Goal: Transaction & Acquisition: Purchase product/service

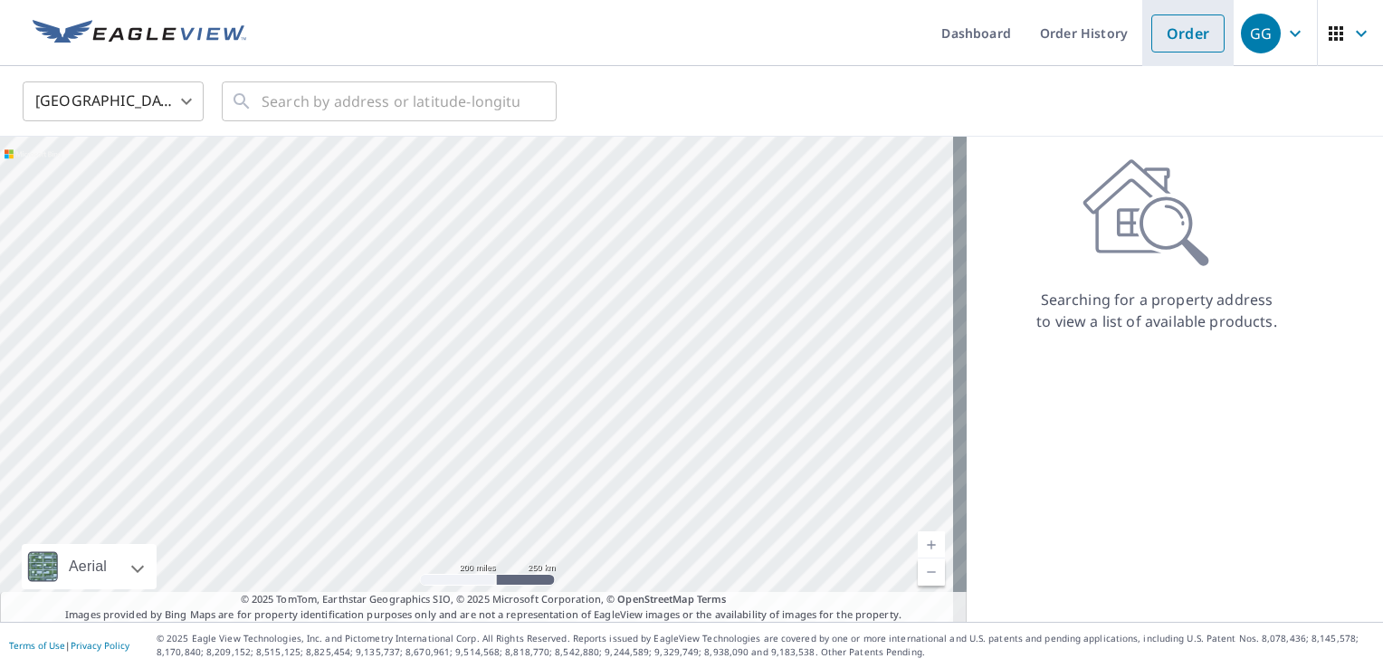
click at [1173, 29] on link "Order" at bounding box center [1187, 33] width 73 height 38
click at [1188, 41] on link "Order" at bounding box center [1187, 33] width 73 height 38
click at [481, 96] on input "text" at bounding box center [391, 101] width 258 height 51
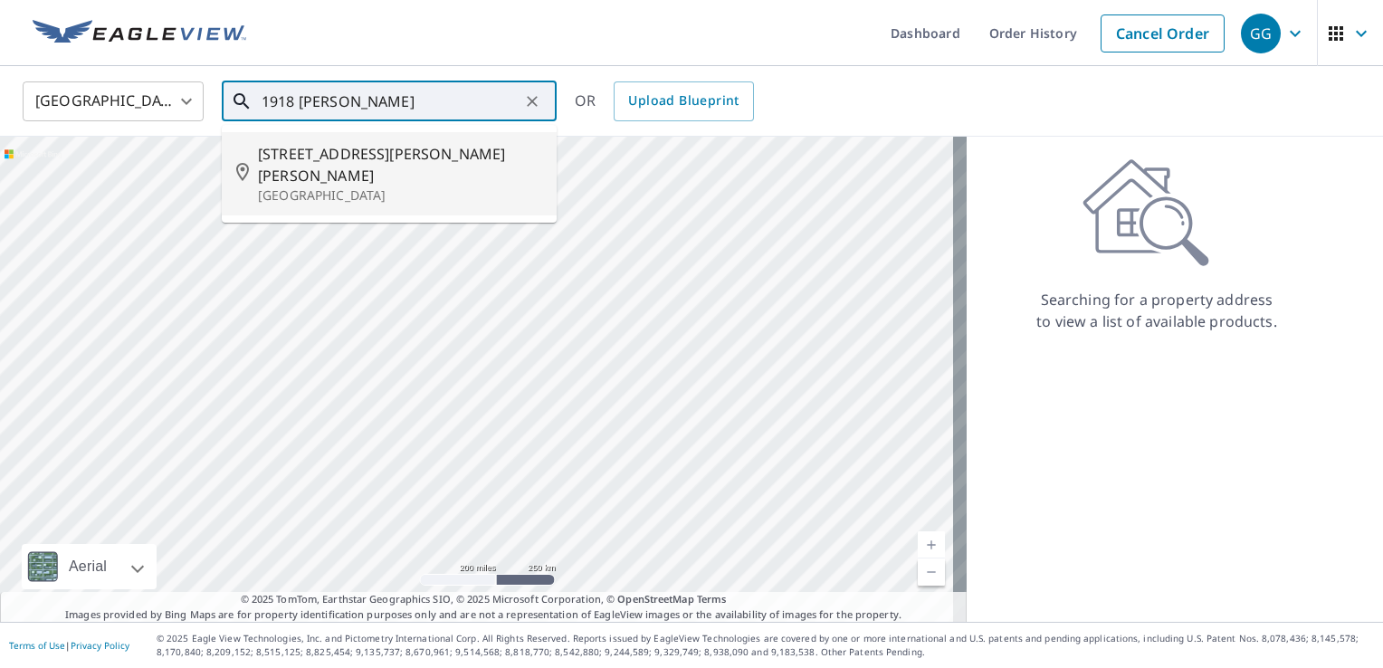
click at [404, 160] on span "[STREET_ADDRESS][PERSON_NAME][PERSON_NAME]" at bounding box center [400, 164] width 284 height 43
type input "[STREET_ADDRESS][PERSON_NAME]"
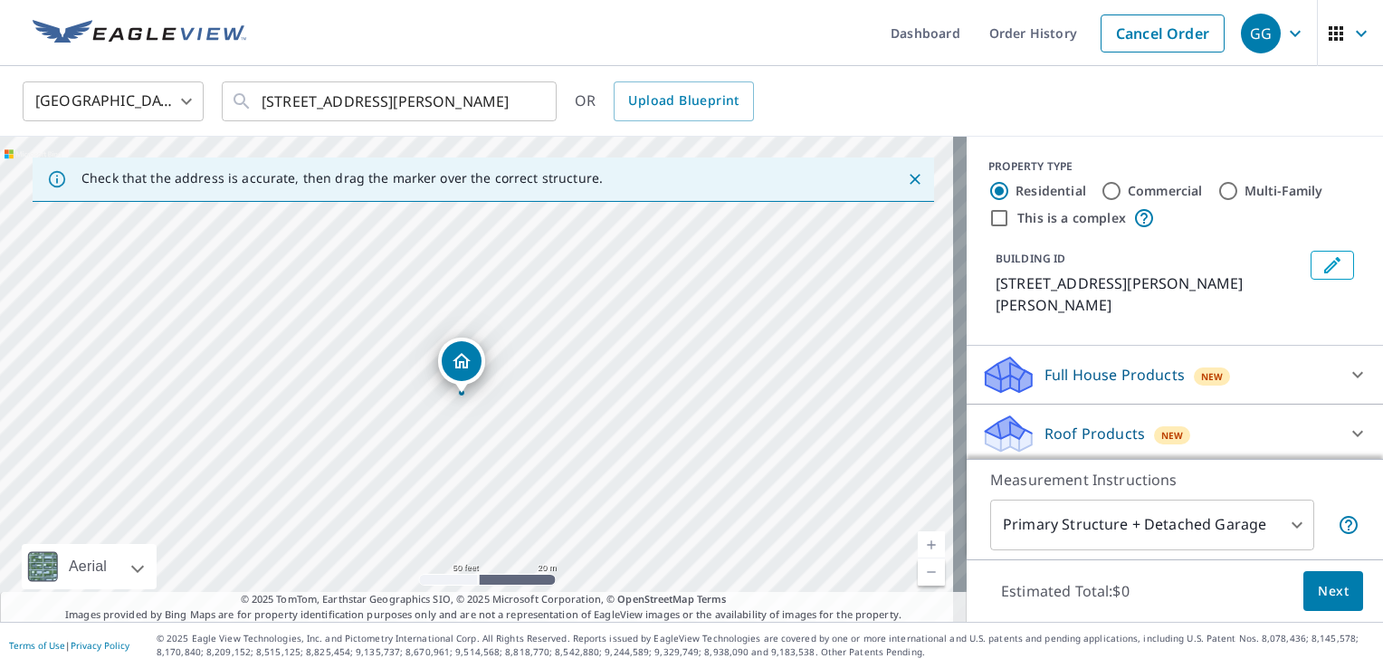
click at [1248, 534] on body "GG GG Dashboard Order History Cancel Order GG [GEOGRAPHIC_DATA] [GEOGRAPHIC_DAT…" at bounding box center [691, 334] width 1383 height 668
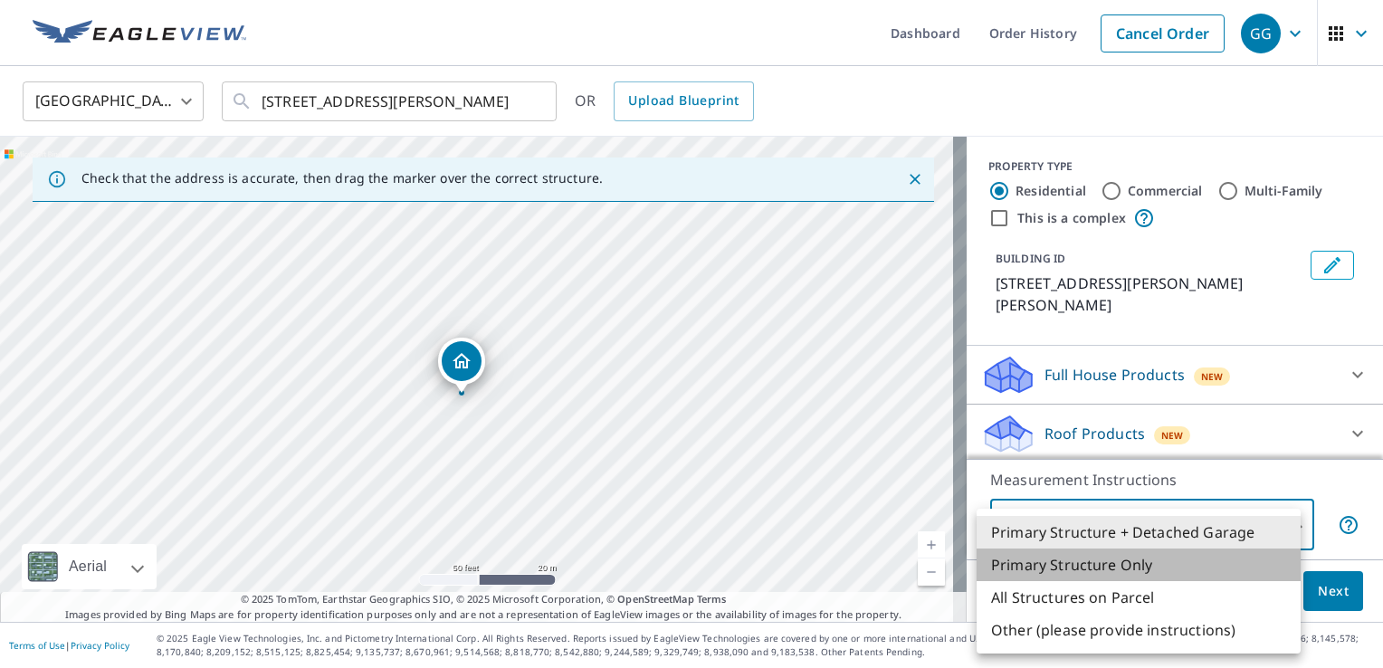
click at [1119, 558] on li "Primary Structure Only" at bounding box center [1138, 564] width 324 height 33
type input "2"
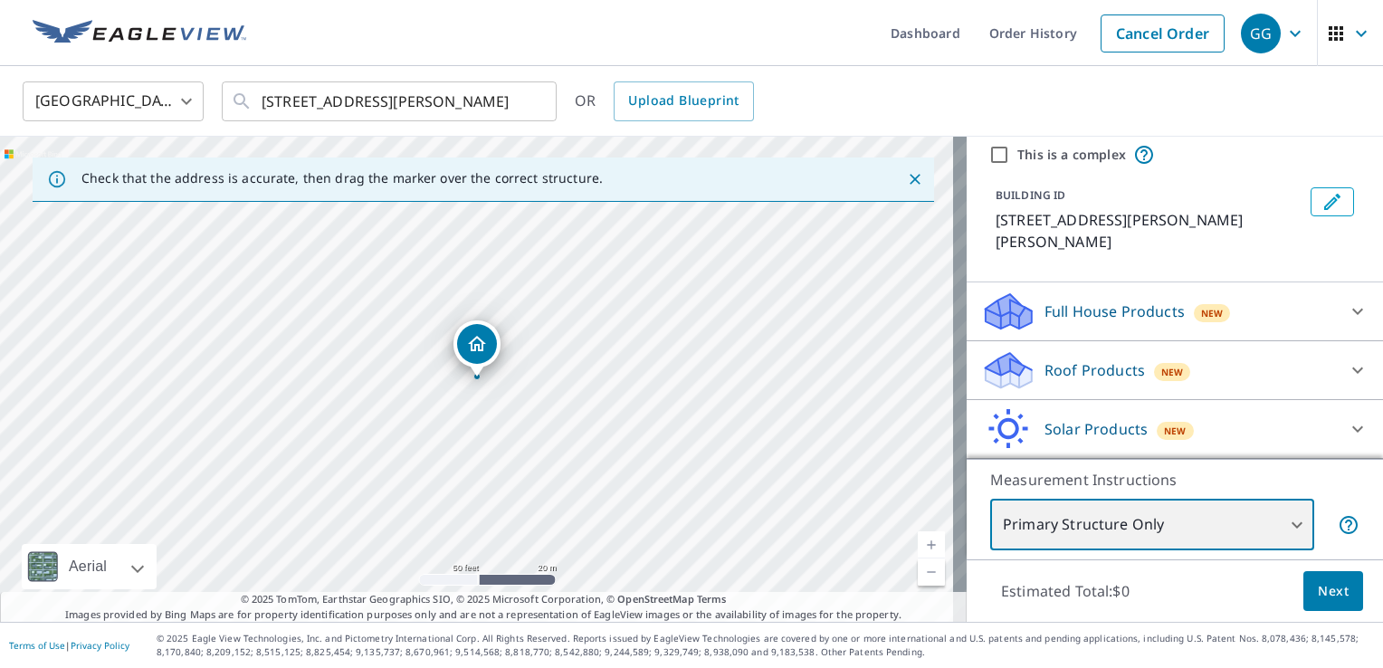
scroll to position [90, 0]
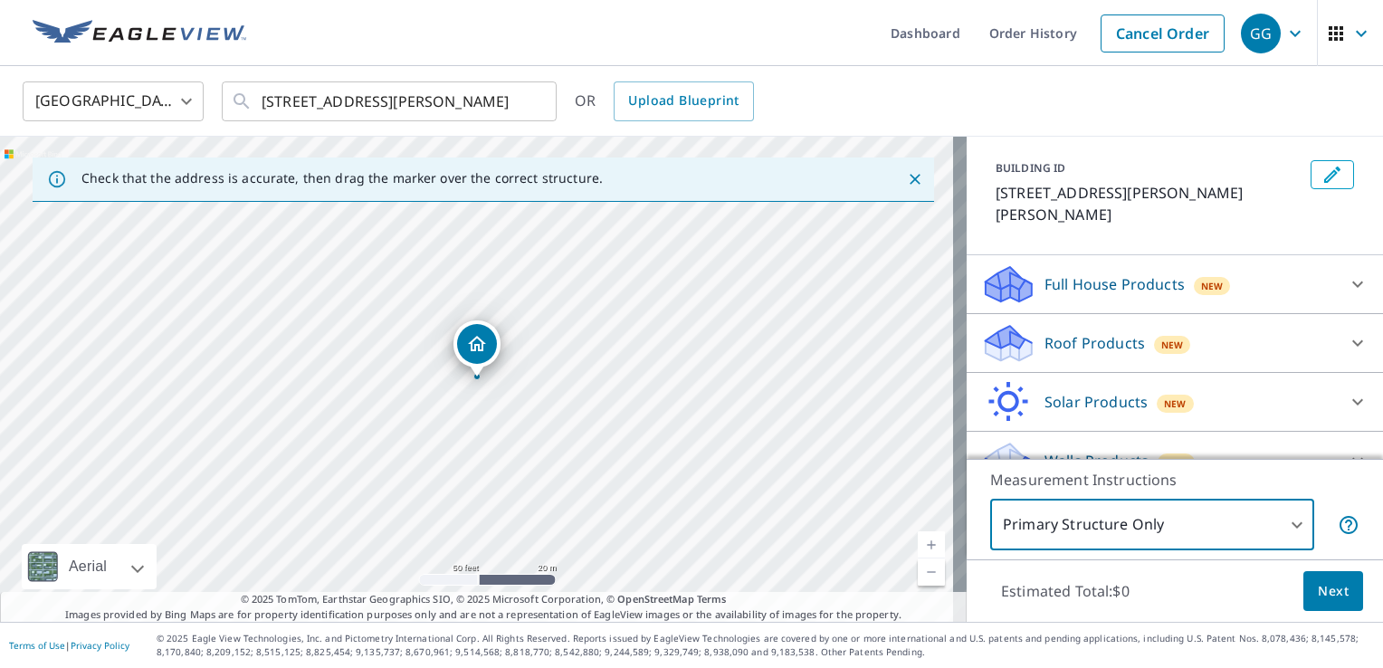
click at [1141, 334] on div "Roof Products New" at bounding box center [1158, 343] width 355 height 43
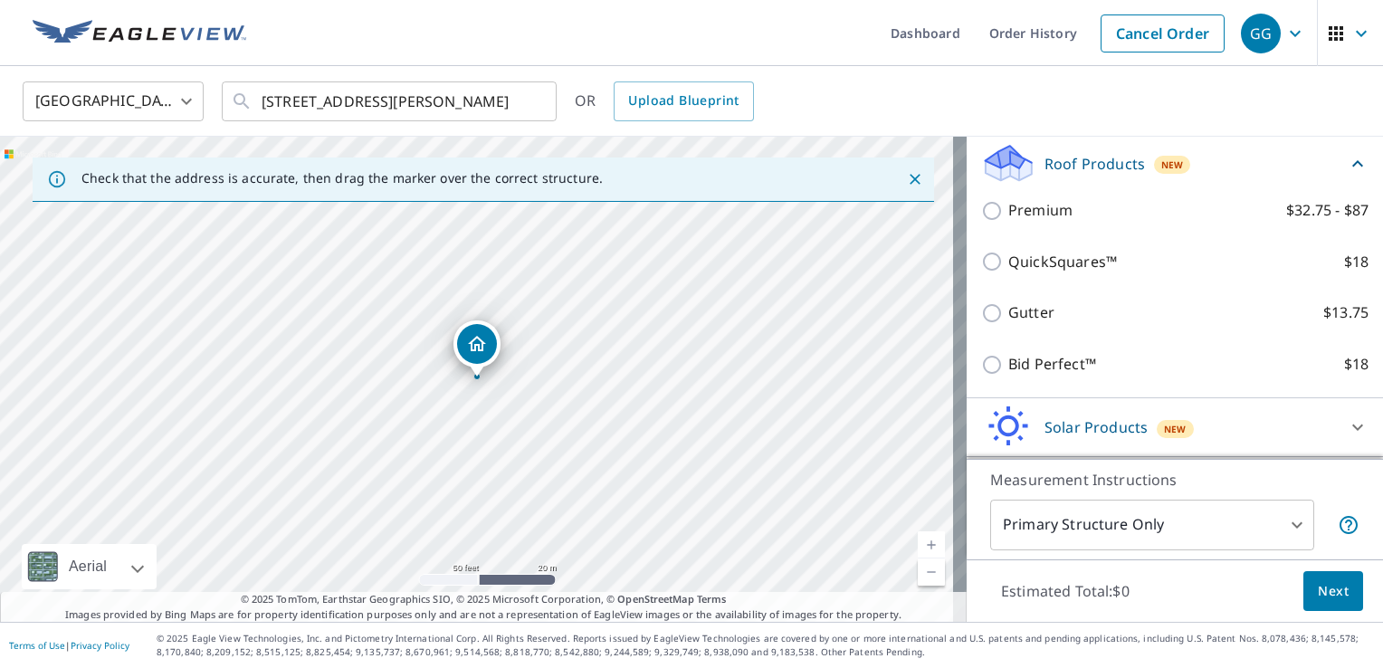
scroll to position [271, 0]
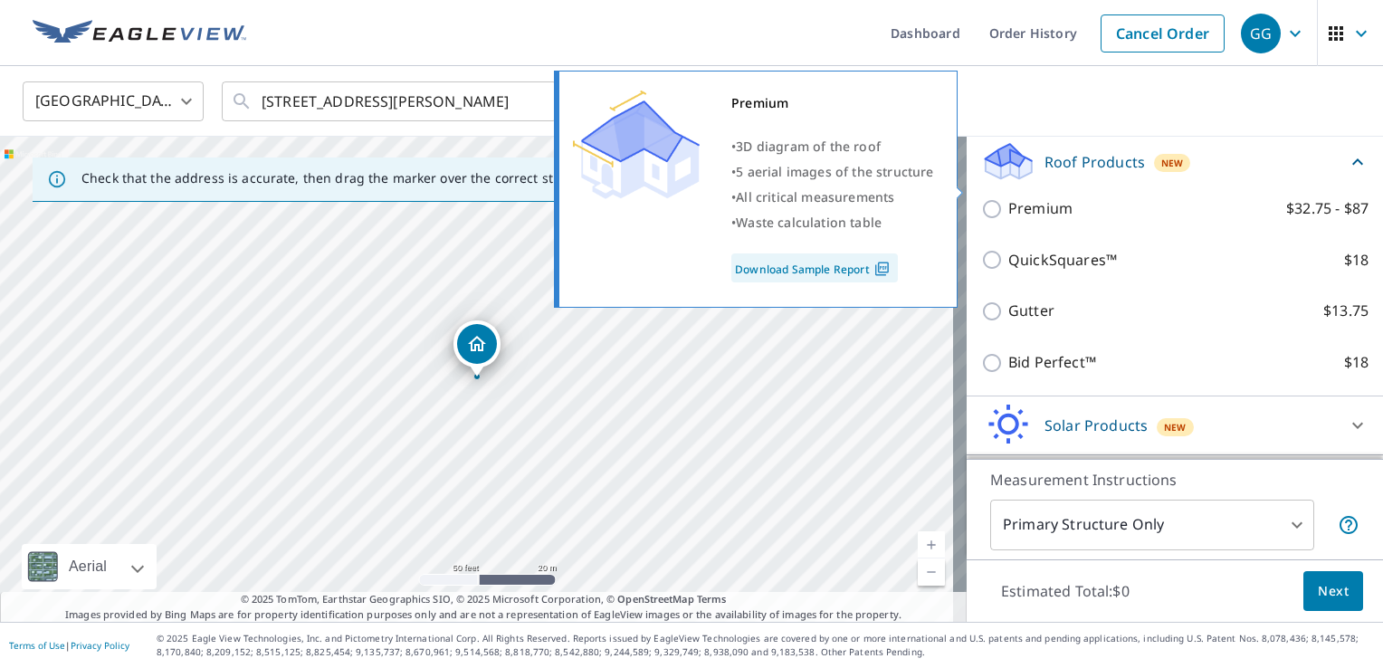
click at [1008, 197] on p "Premium" at bounding box center [1040, 208] width 64 height 23
click at [1005, 198] on input "Premium $32.75 - $87" at bounding box center [994, 209] width 27 height 22
checkbox input "true"
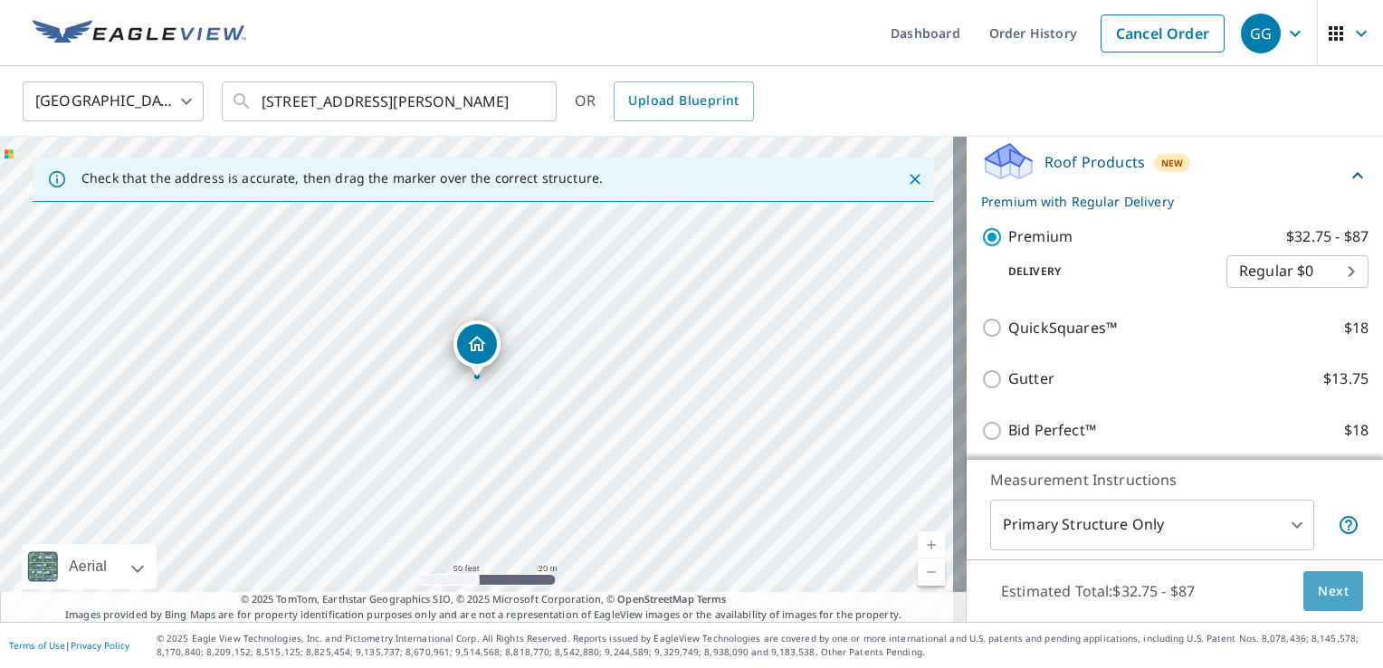
click at [1318, 585] on span "Next" at bounding box center [1333, 591] width 31 height 23
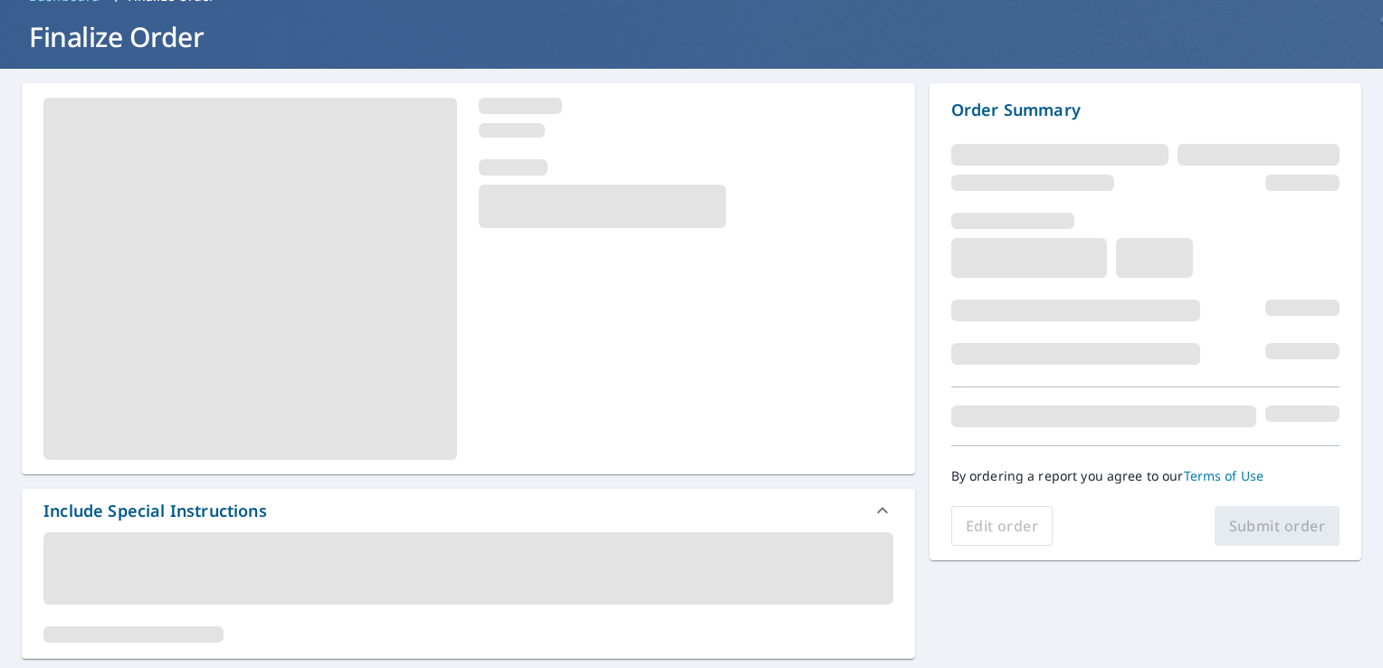
scroll to position [271, 0]
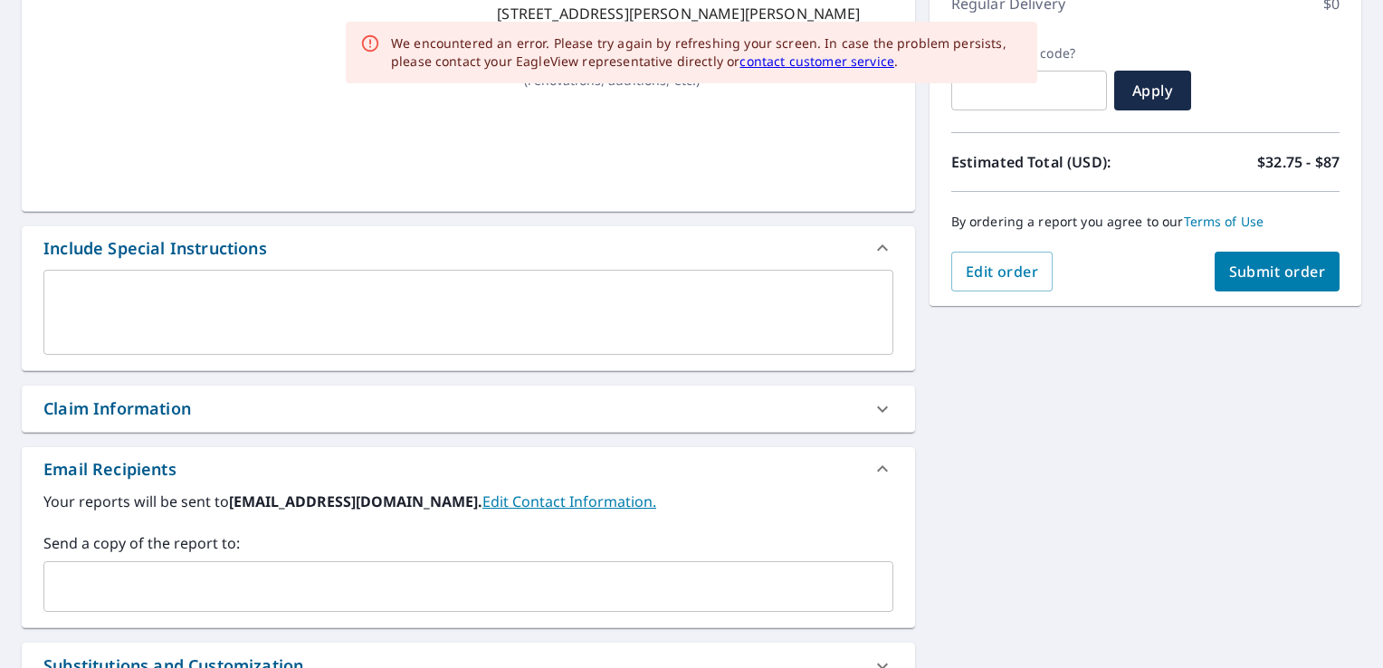
click at [186, 571] on input "text" at bounding box center [455, 586] width 806 height 34
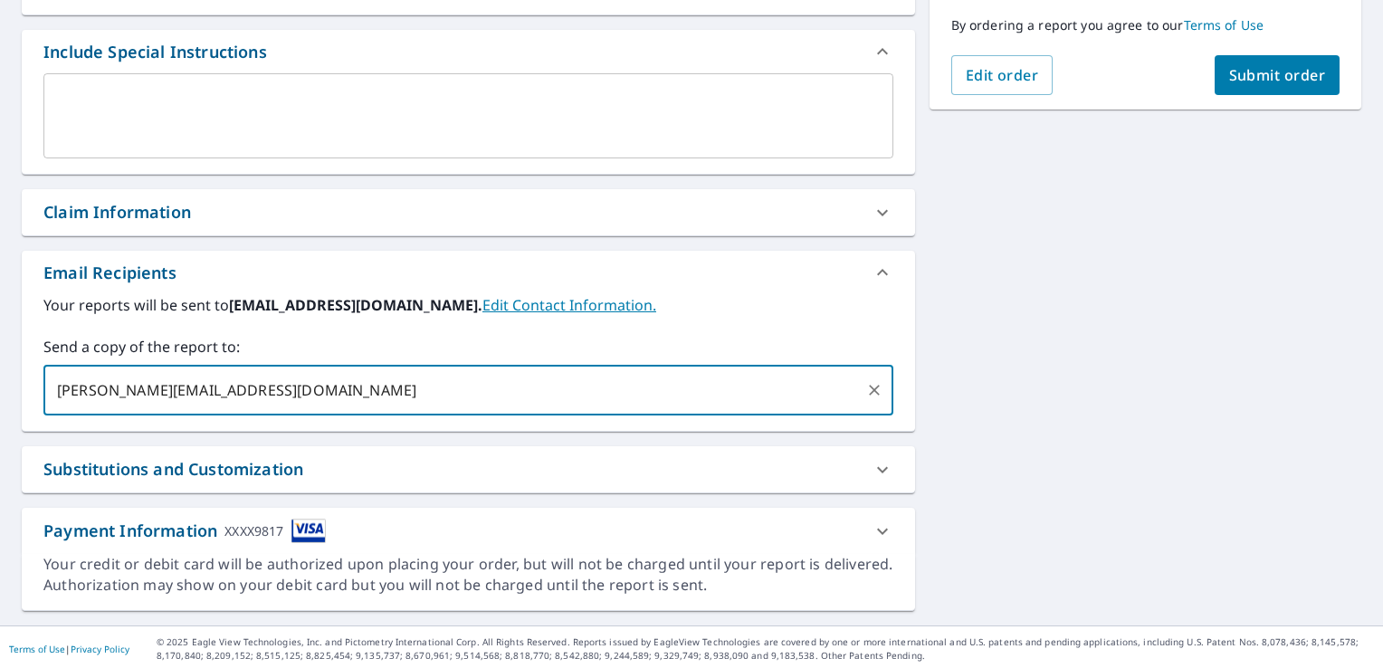
scroll to position [470, 0]
type input "[PERSON_NAME][EMAIL_ADDRESS][DOMAIN_NAME]"
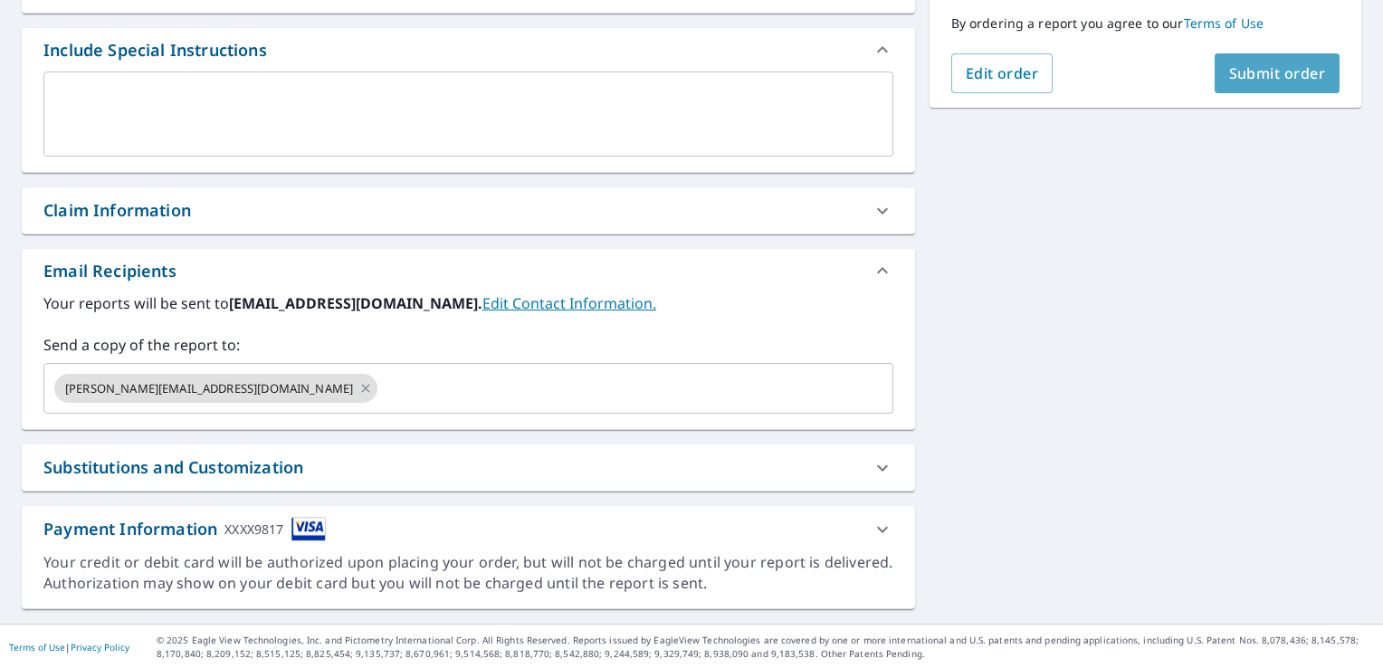
click at [1281, 74] on span "Submit order" at bounding box center [1277, 73] width 97 height 20
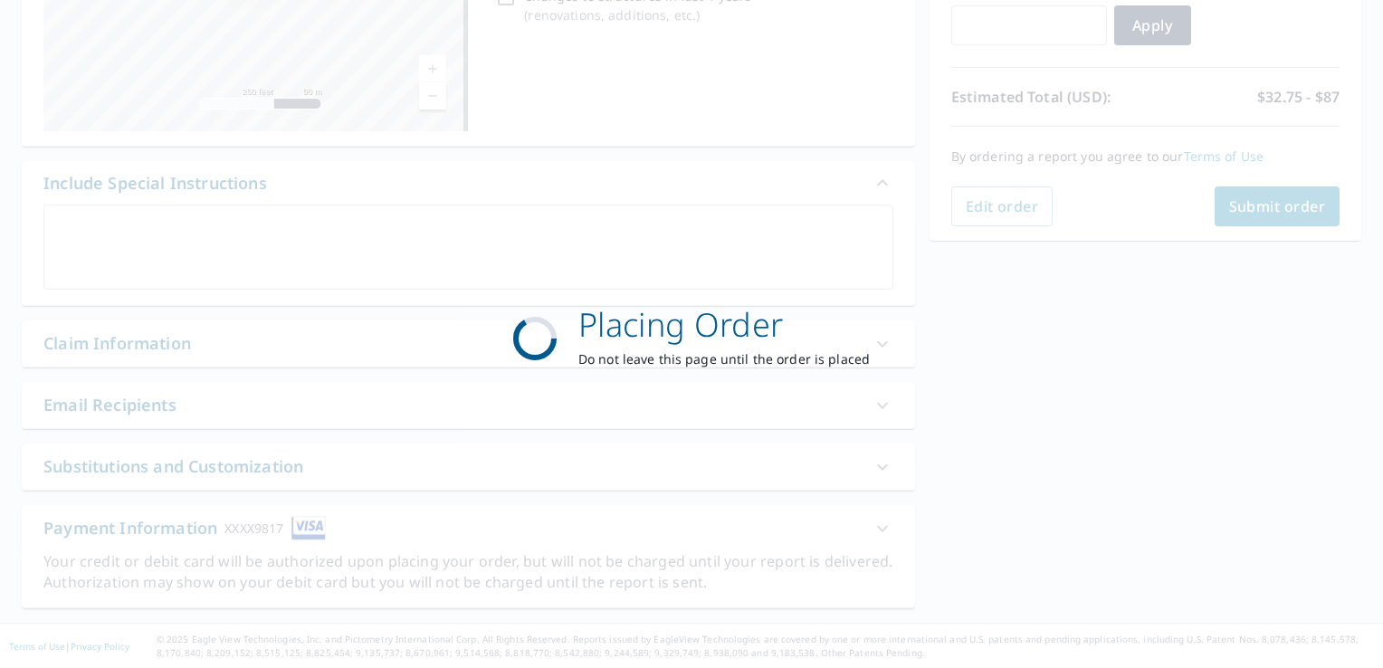
scroll to position [336, 0]
